Goal: Obtain resource: Download file/media

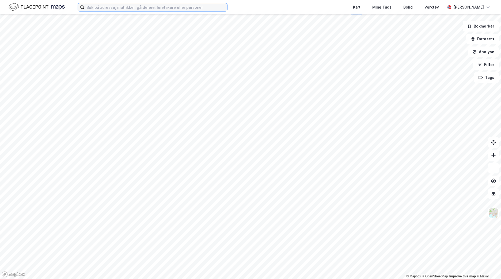
click at [115, 9] on input at bounding box center [155, 7] width 143 height 8
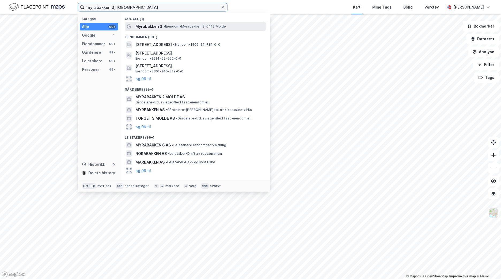
type input "myrabakken 3, [GEOGRAPHIC_DATA]"
click at [154, 26] on span "Myrabakken 3" at bounding box center [148, 26] width 27 height 6
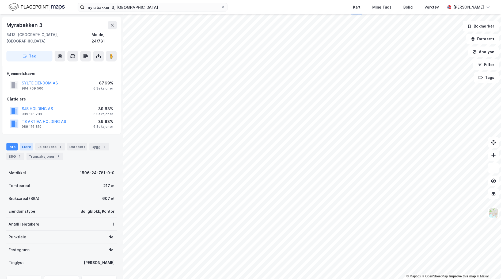
click at [25, 143] on div "Eiere" at bounding box center [26, 146] width 13 height 7
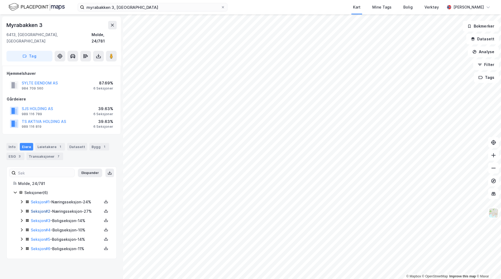
click at [36, 209] on link "Seksjon # 2" at bounding box center [41, 211] width 20 height 5
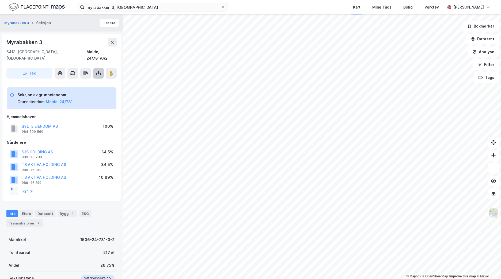
click at [98, 73] on icon at bounding box center [98, 73] width 2 height 1
click at [71, 82] on div "Last ned grunnbok" at bounding box center [71, 84] width 31 height 4
